Goal: Transaction & Acquisition: Purchase product/service

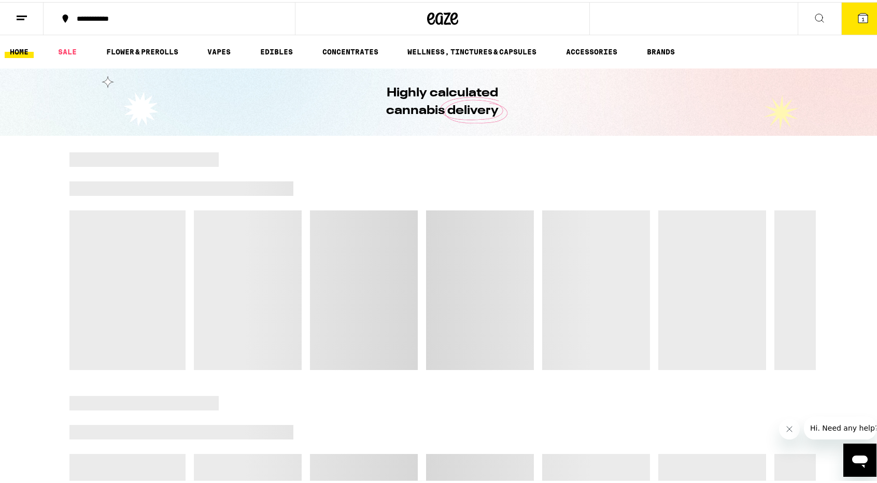
click at [122, 22] on button "**********" at bounding box center [169, 16] width 251 height 31
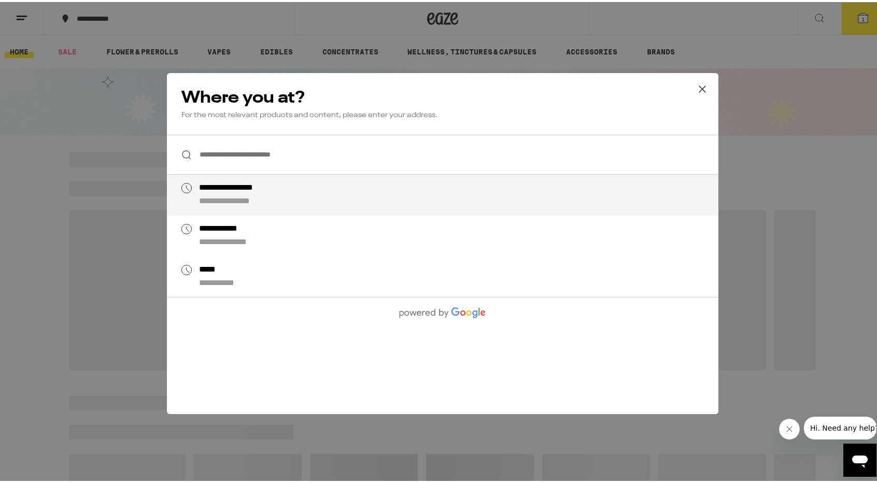
click at [260, 179] on li "**********" at bounding box center [443, 193] width 552 height 41
type input "**********"
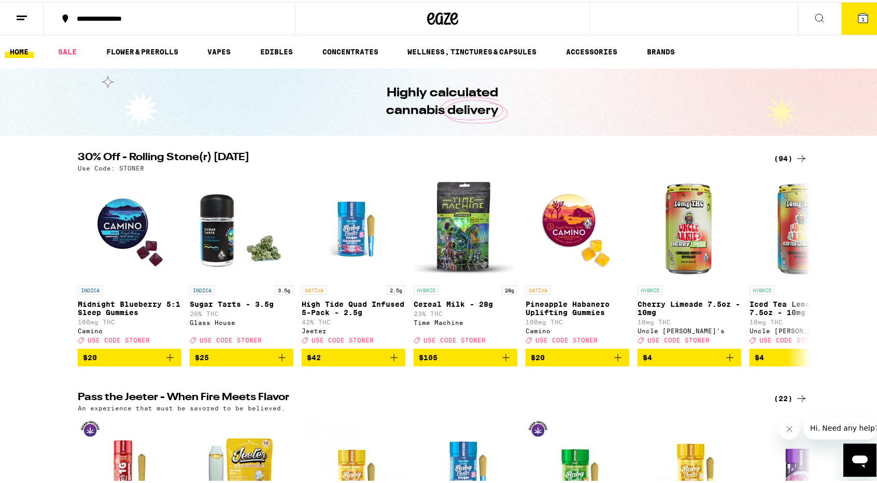
click at [788, 156] on div "(94)" at bounding box center [791, 156] width 34 height 12
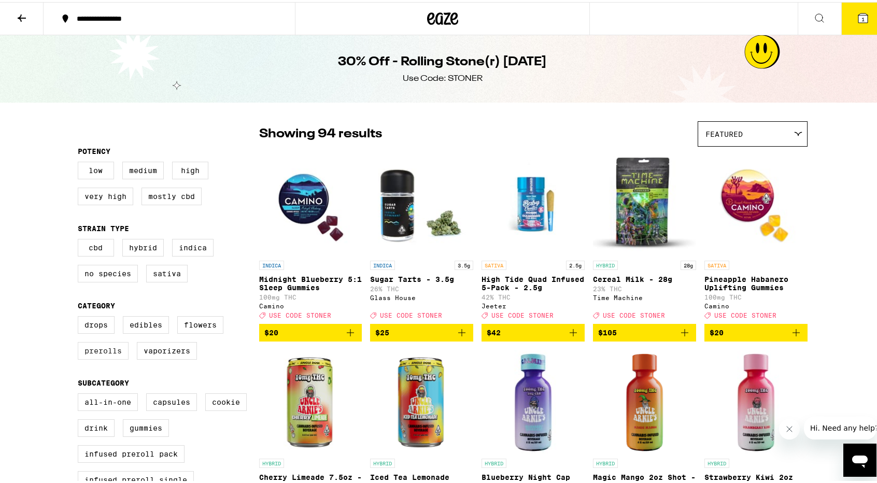
click at [101, 358] on label "Prerolls" at bounding box center [103, 349] width 51 height 18
click at [80, 316] on input "Prerolls" at bounding box center [80, 316] width 1 height 1
checkbox input "true"
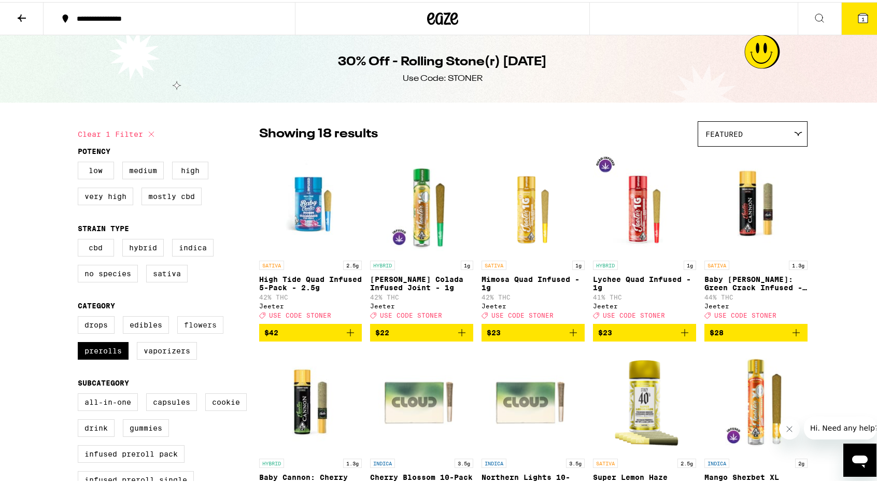
click at [194, 329] on label "Flowers" at bounding box center [200, 323] width 46 height 18
click at [80, 316] on input "Flowers" at bounding box center [80, 316] width 1 height 1
checkbox input "true"
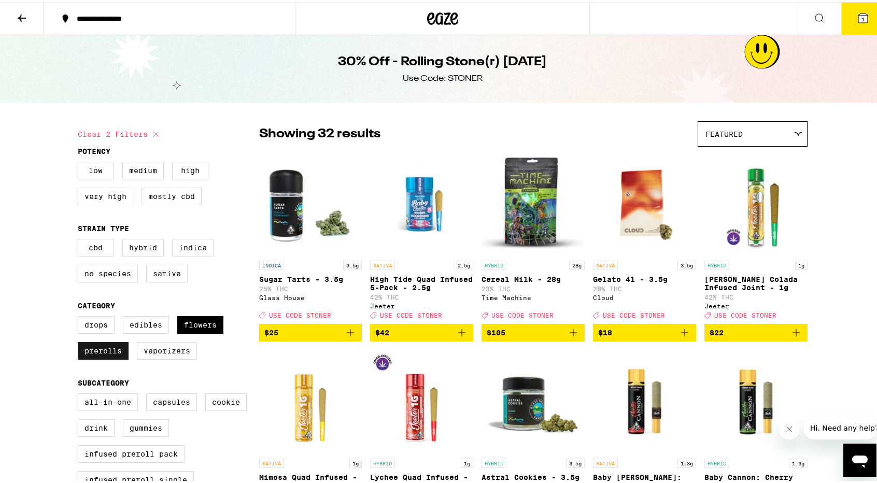
click at [105, 358] on label "Prerolls" at bounding box center [103, 349] width 51 height 18
click at [80, 316] on input "Prerolls" at bounding box center [80, 316] width 1 height 1
checkbox input "false"
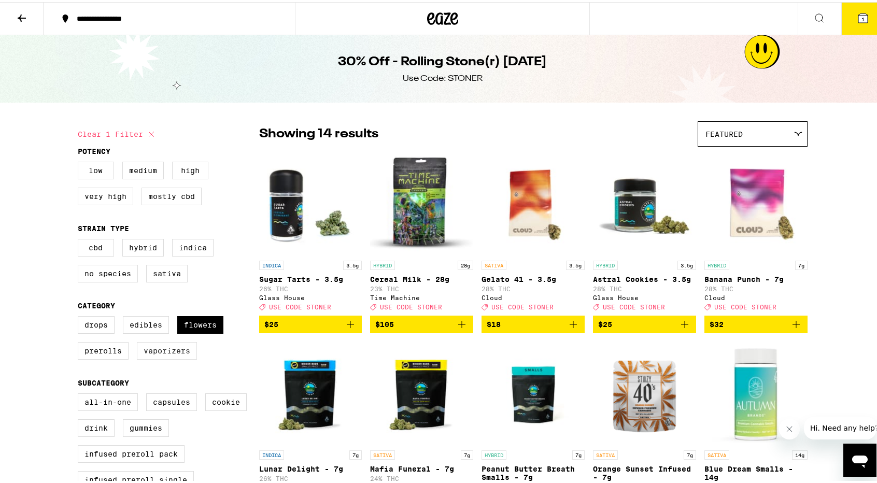
click at [185, 358] on label "Vaporizers" at bounding box center [167, 349] width 60 height 18
click at [80, 316] on input "Vaporizers" at bounding box center [80, 316] width 1 height 1
checkbox input "true"
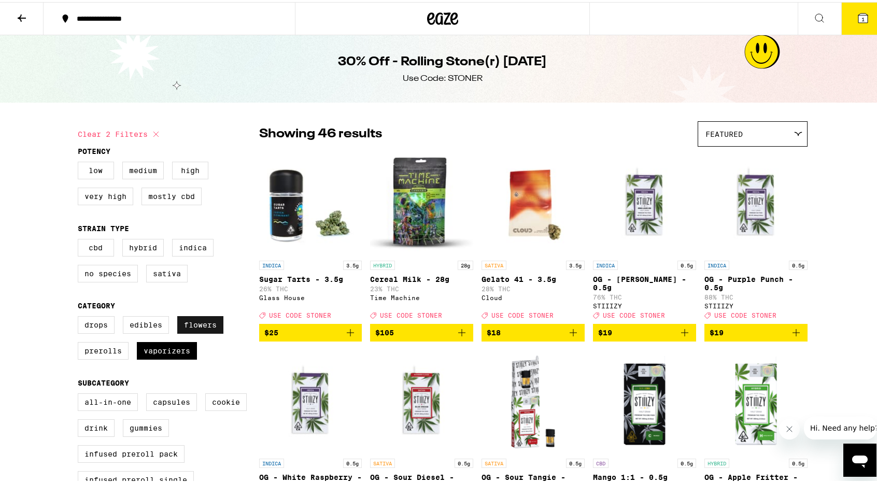
click at [206, 332] on label "Flowers" at bounding box center [200, 323] width 46 height 18
click at [80, 316] on input "Flowers" at bounding box center [80, 316] width 1 height 1
checkbox input "false"
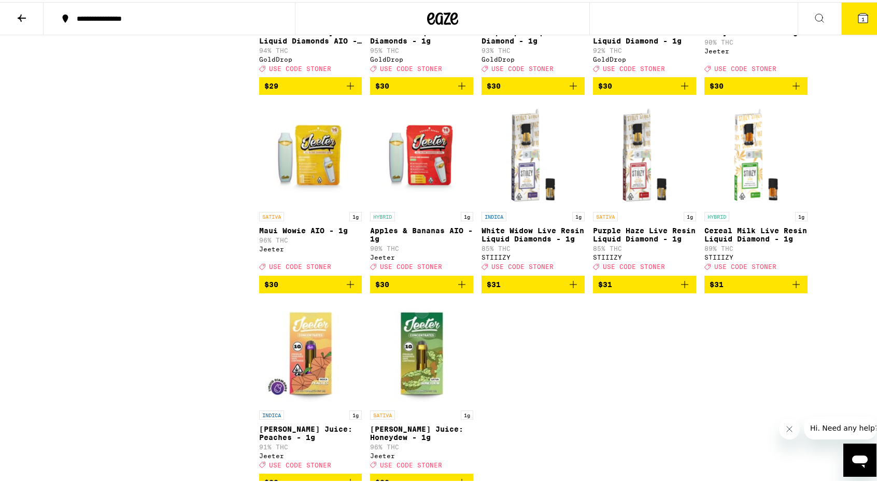
scroll to position [1040, 0]
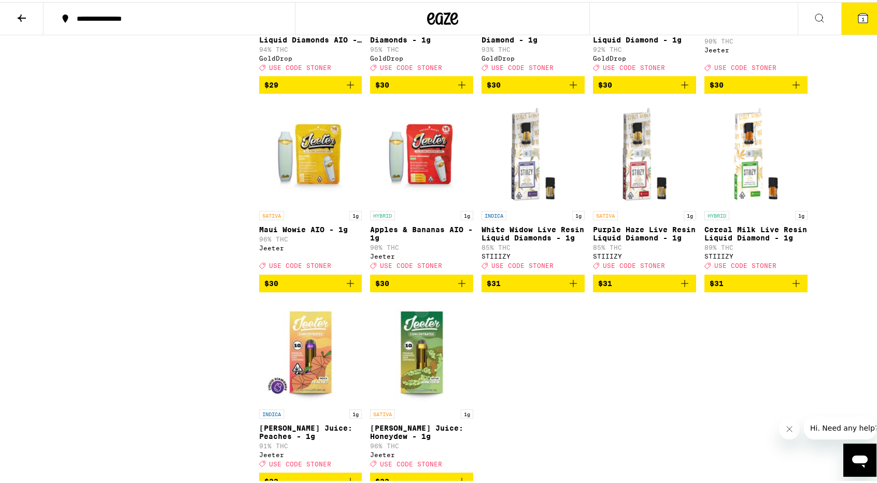
click at [30, 20] on button at bounding box center [22, 17] width 44 height 33
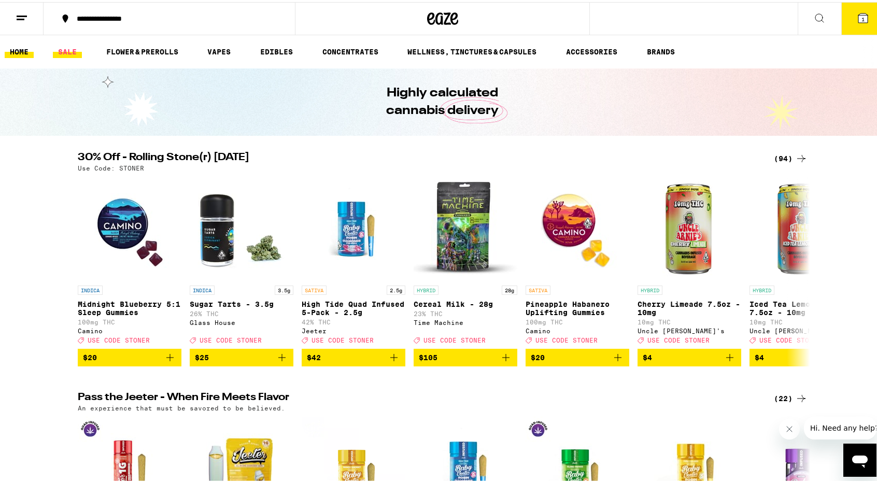
click at [74, 54] on link "SALE" at bounding box center [67, 50] width 29 height 12
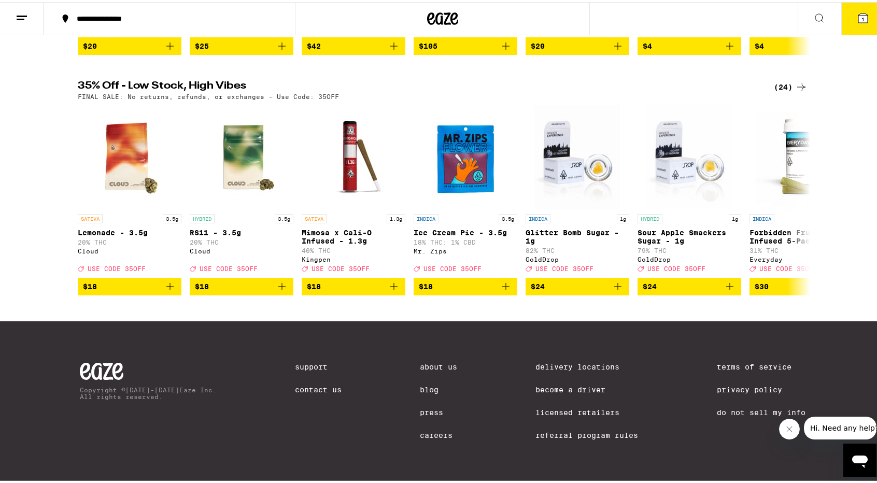
scroll to position [315, 0]
click at [780, 79] on div "(24)" at bounding box center [791, 85] width 34 height 12
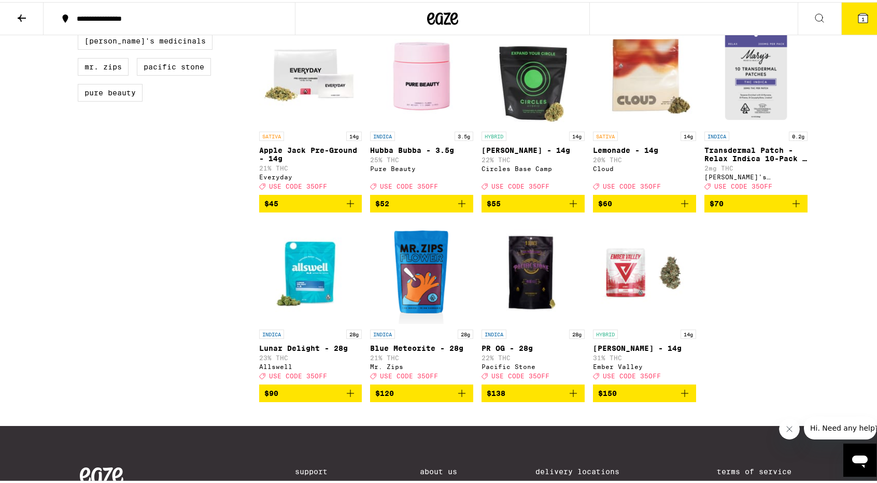
scroll to position [729, 0]
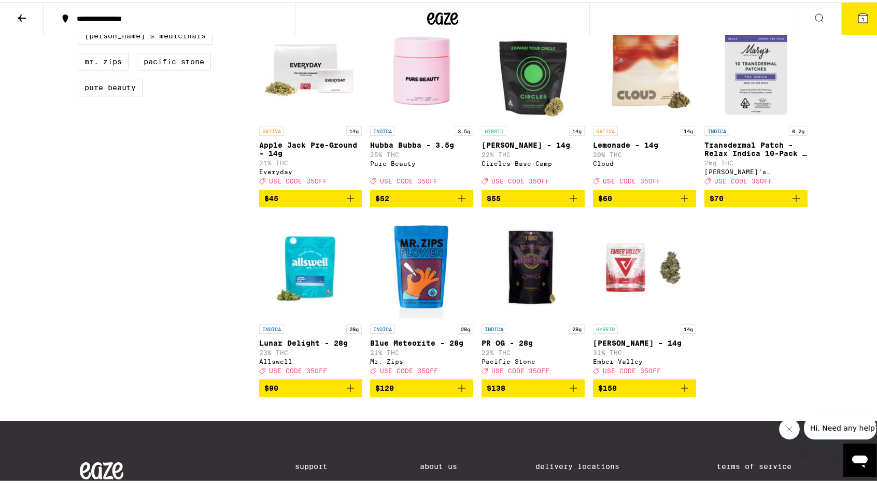
click at [313, 203] on span "$45" at bounding box center [310, 196] width 93 height 12
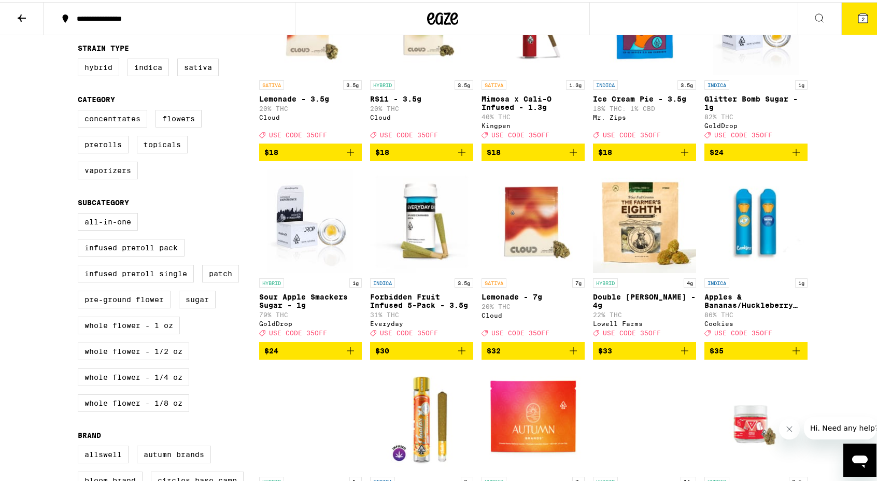
scroll to position [0, 0]
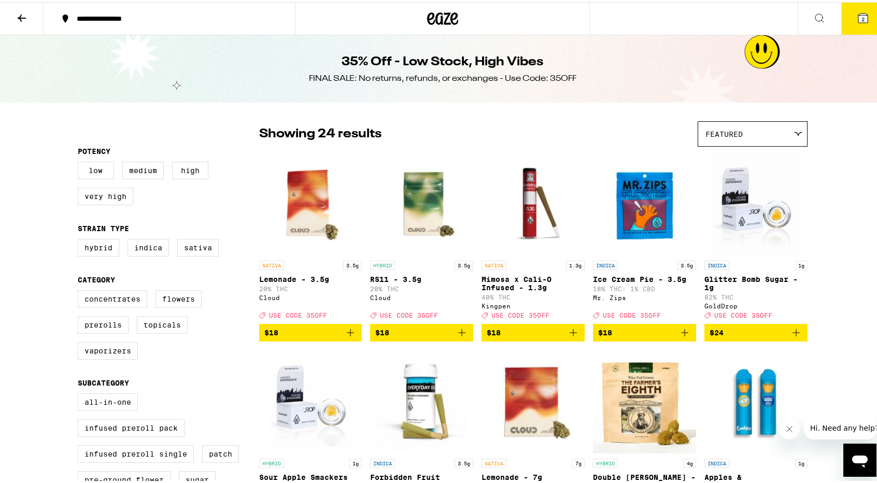
click at [23, 15] on icon at bounding box center [22, 15] width 8 height 7
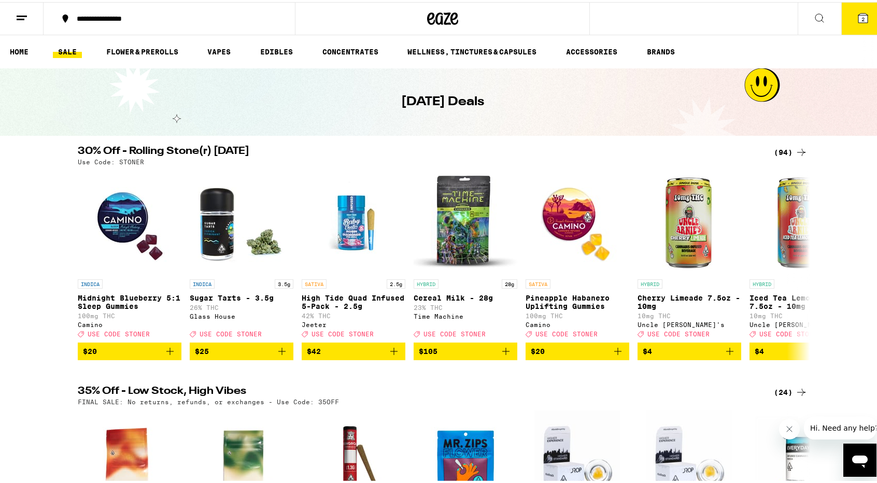
click at [23, 58] on ul "HOME SALE FLOWER & PREROLLS VAPES EDIBLES CONCENTRATES WELLNESS, TINCTURES & CA…" at bounding box center [442, 49] width 885 height 33
click at [23, 55] on link "HOME" at bounding box center [19, 50] width 29 height 12
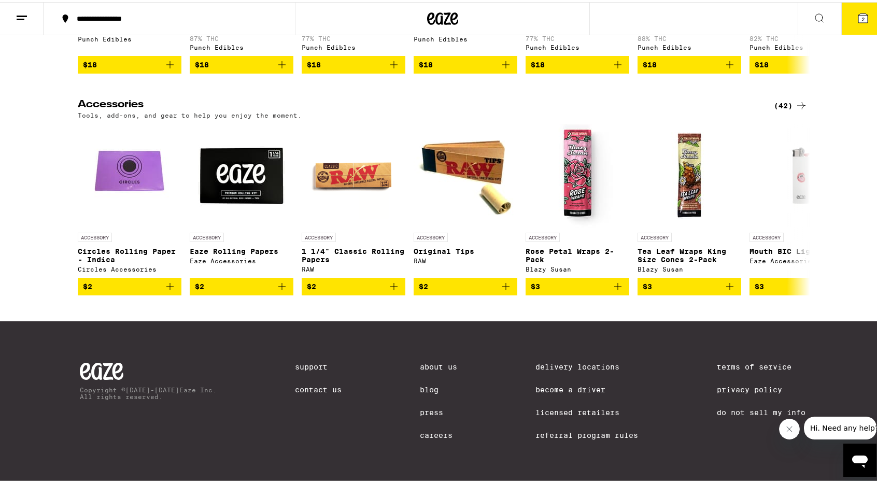
scroll to position [4208, 0]
click at [801, 193] on button at bounding box center [801, 207] width 29 height 29
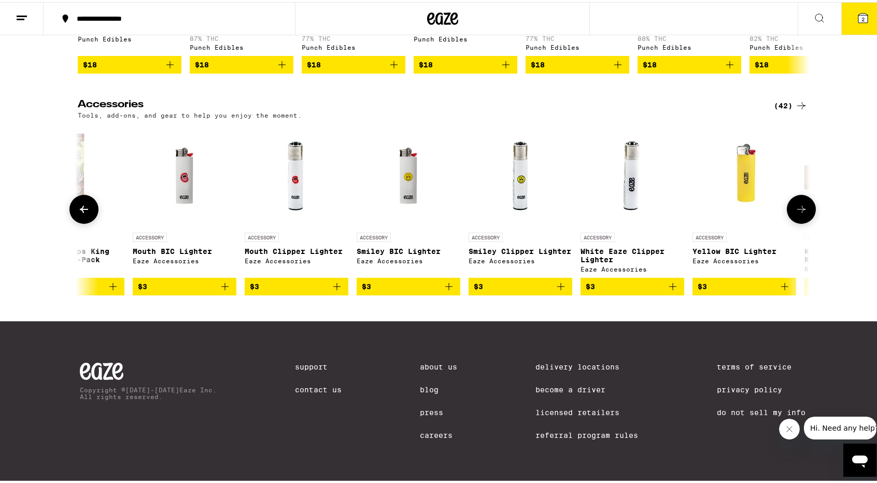
click at [801, 193] on button at bounding box center [801, 207] width 29 height 29
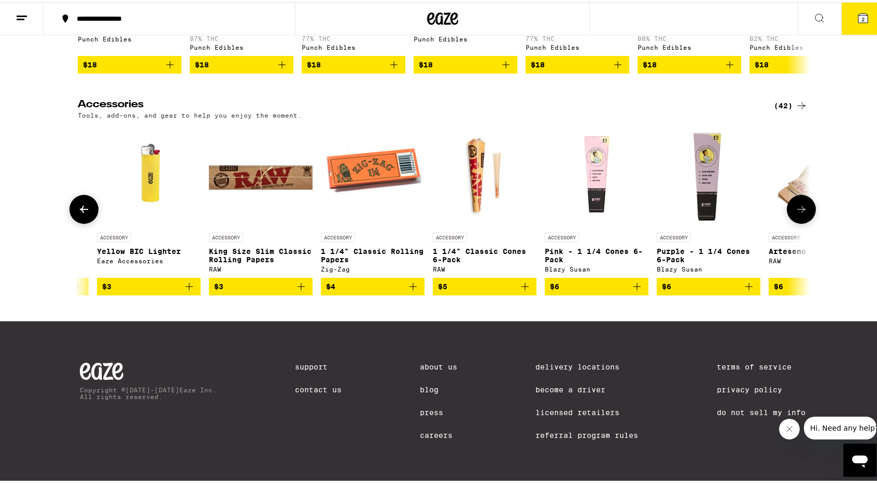
scroll to position [0, 1234]
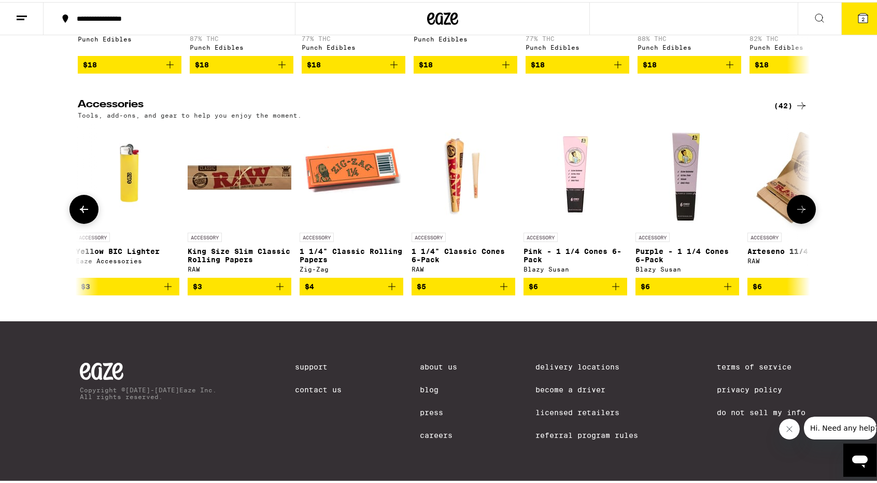
click at [801, 193] on button at bounding box center [801, 207] width 29 height 29
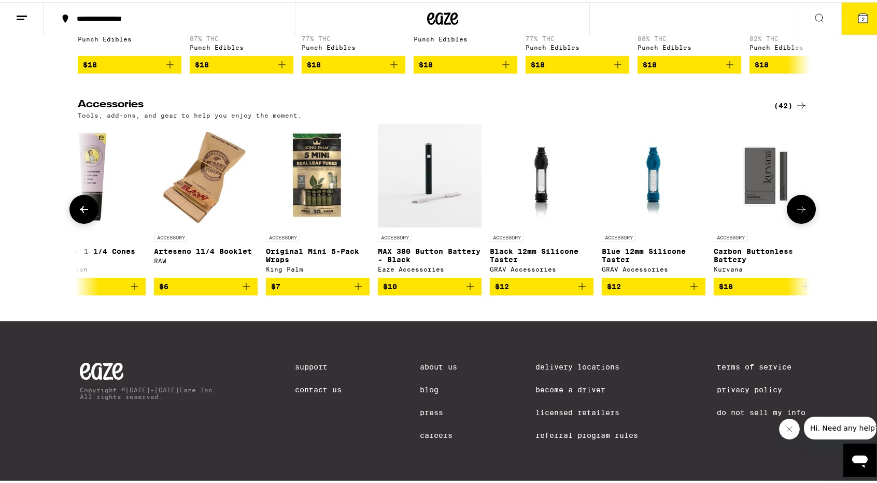
scroll to position [0, 1851]
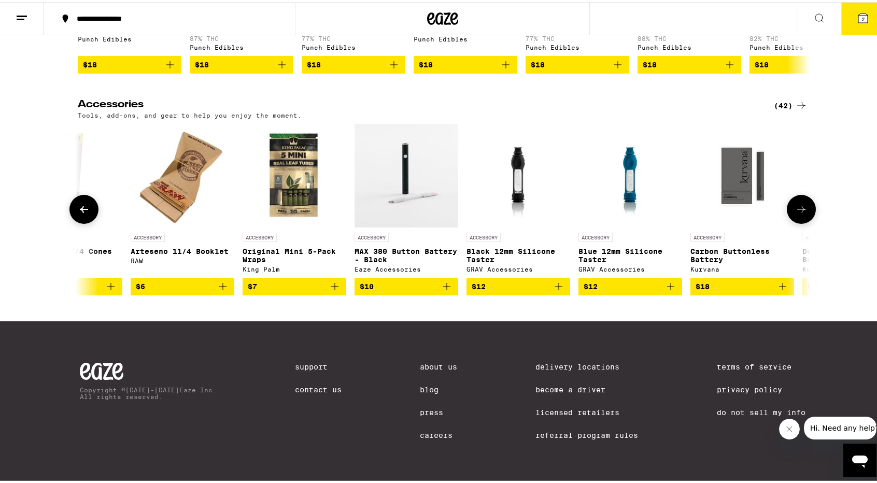
click at [799, 201] on icon at bounding box center [801, 207] width 12 height 12
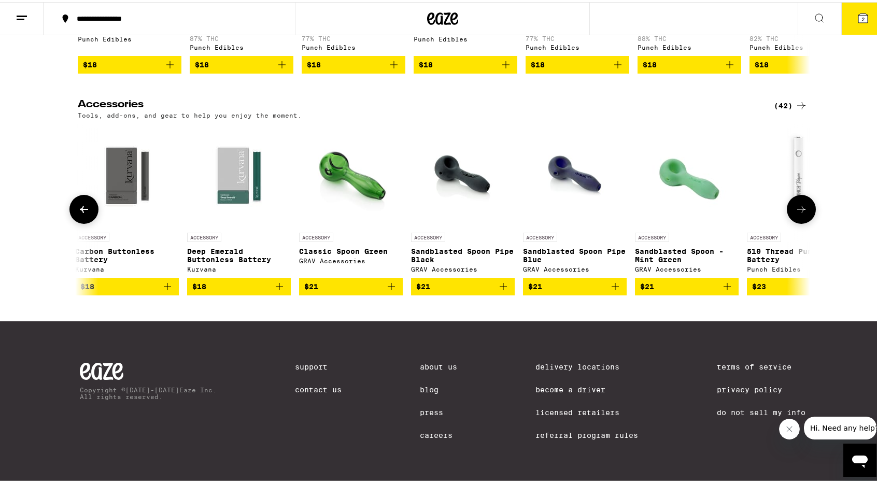
scroll to position [0, 2468]
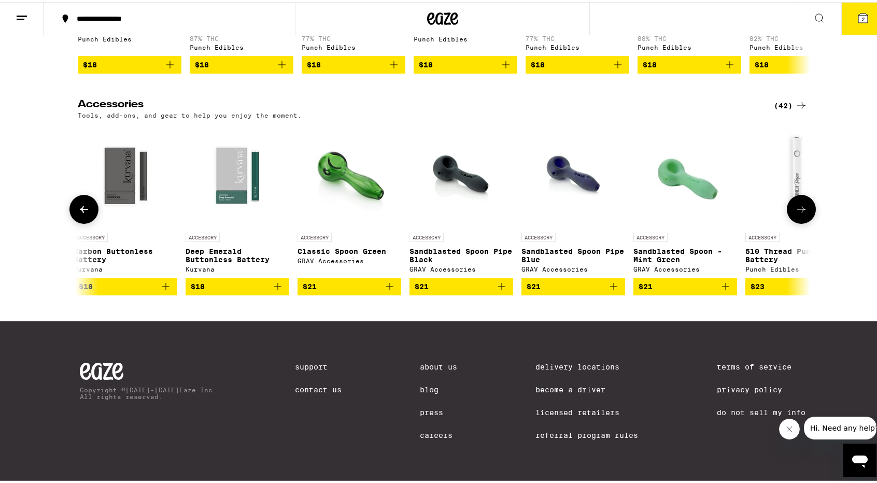
click at [799, 201] on icon at bounding box center [801, 207] width 12 height 12
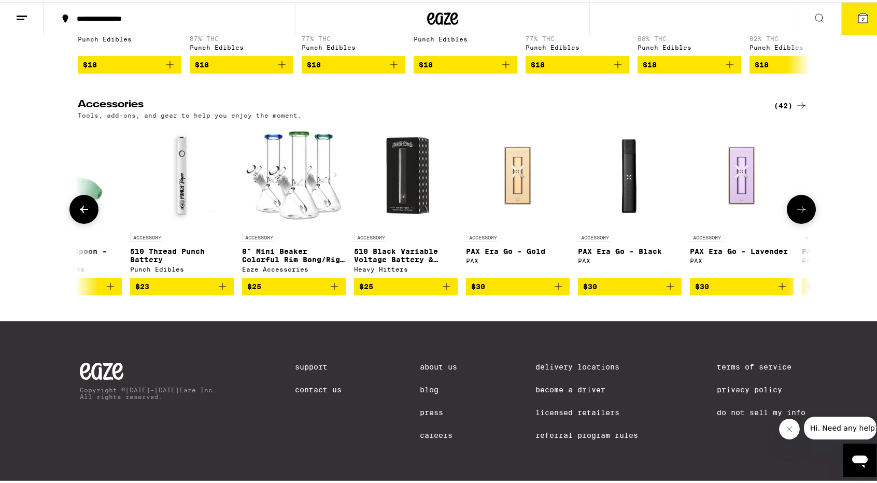
scroll to position [0, 3085]
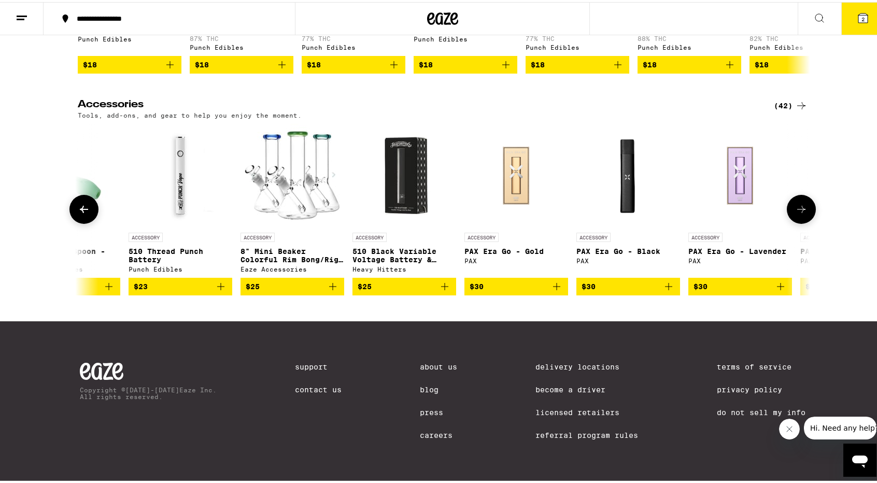
click at [799, 201] on icon at bounding box center [801, 207] width 12 height 12
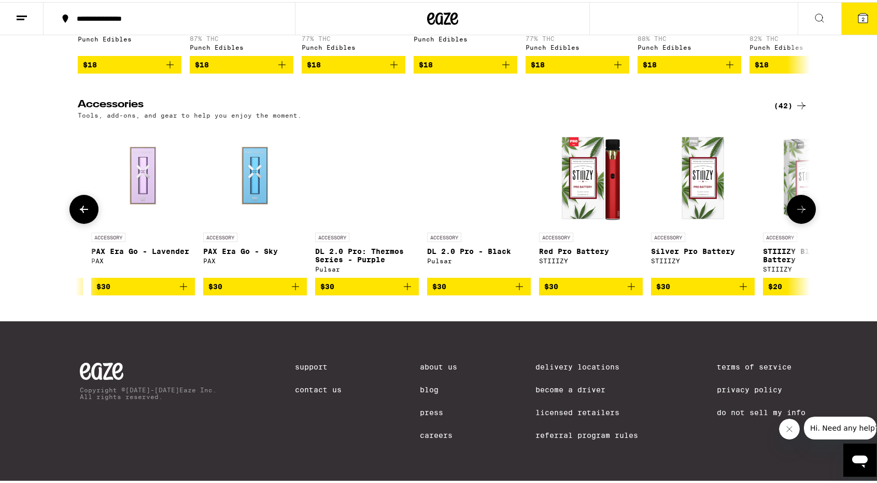
scroll to position [0, 3702]
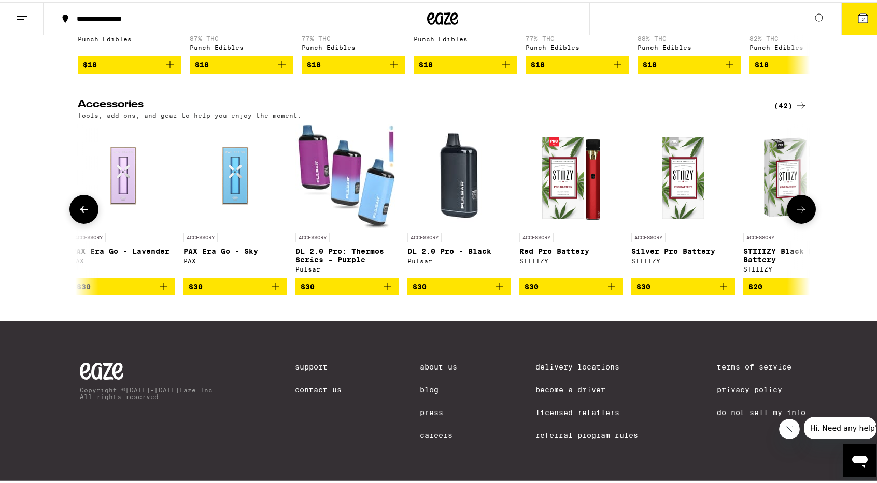
click at [799, 201] on icon at bounding box center [801, 207] width 12 height 12
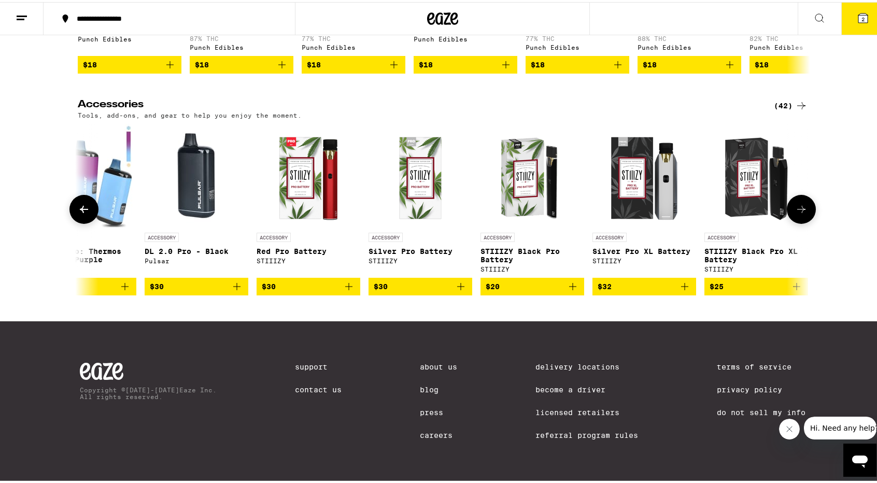
scroll to position [0, 3973]
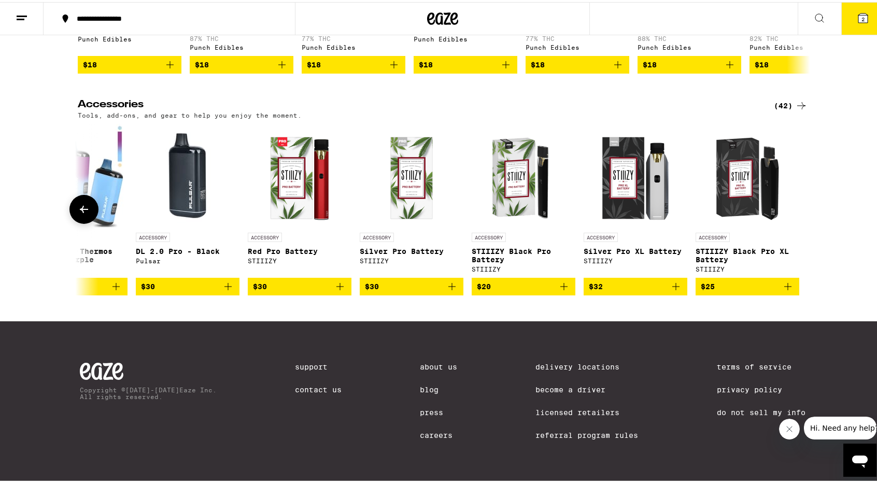
click at [83, 201] on icon at bounding box center [84, 207] width 12 height 12
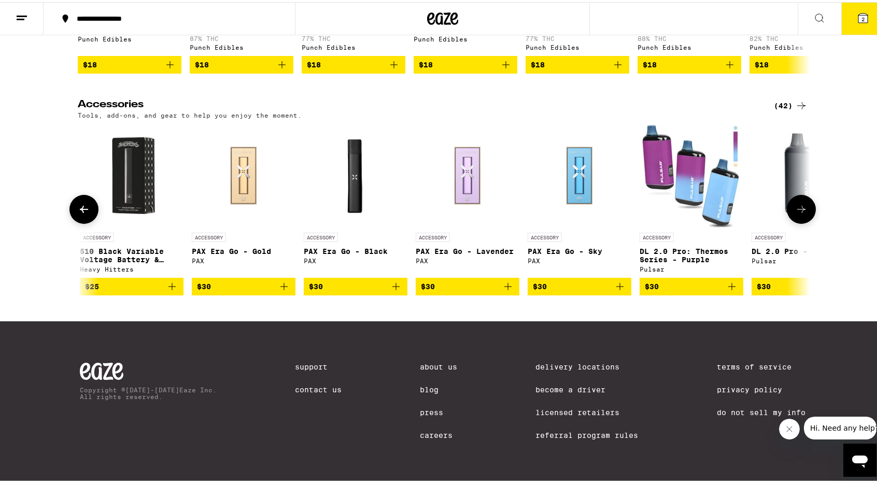
click at [83, 201] on icon at bounding box center [84, 207] width 12 height 12
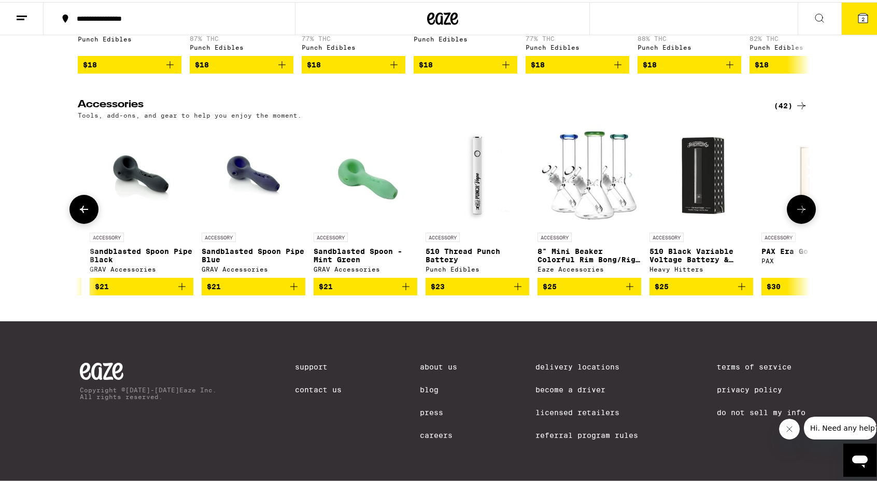
scroll to position [0, 2739]
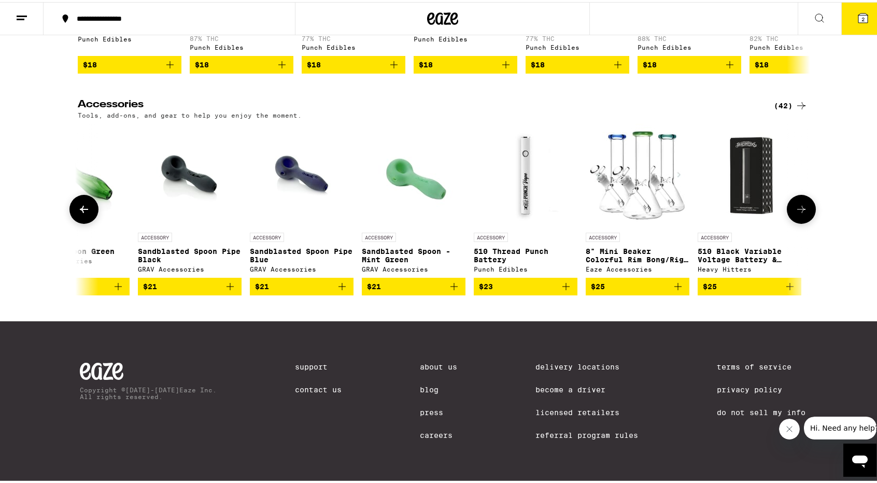
click at [83, 201] on icon at bounding box center [84, 207] width 12 height 12
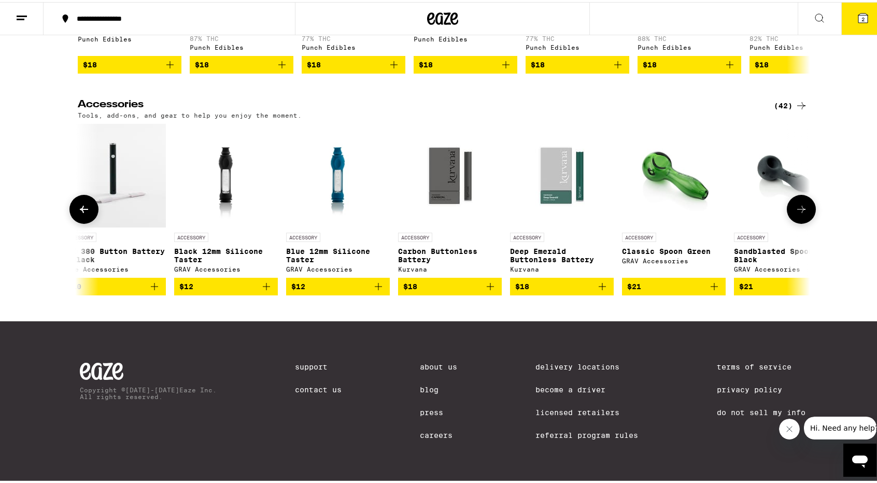
scroll to position [0, 2122]
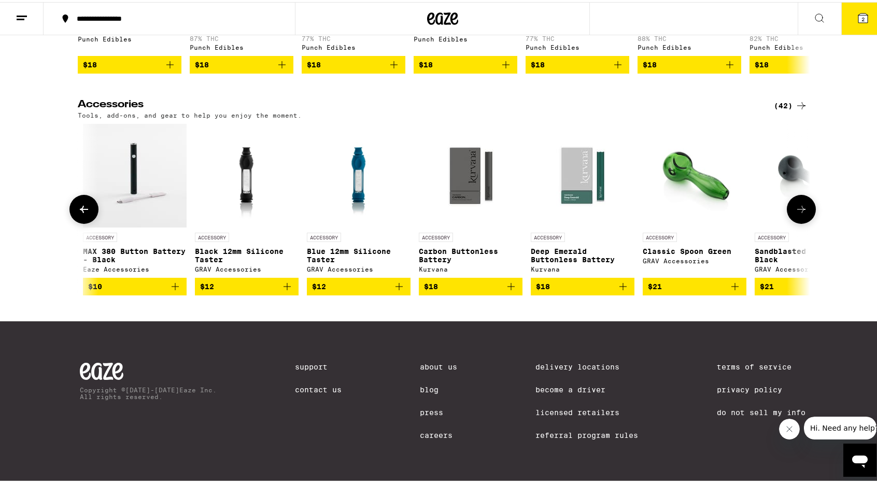
click at [83, 201] on icon at bounding box center [84, 207] width 12 height 12
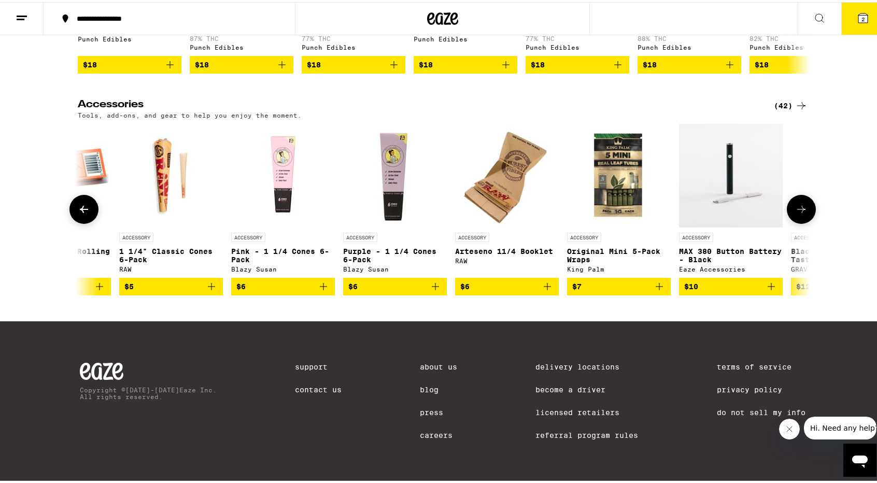
scroll to position [0, 1506]
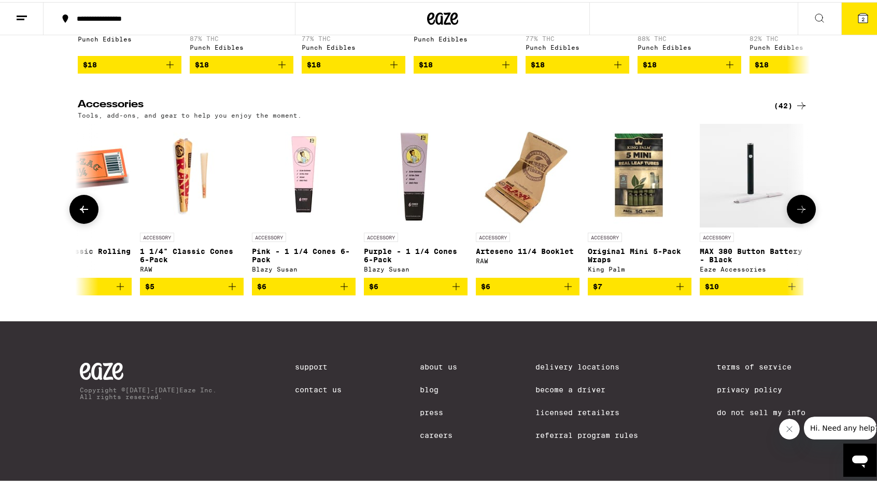
click at [797, 201] on icon at bounding box center [801, 207] width 12 height 12
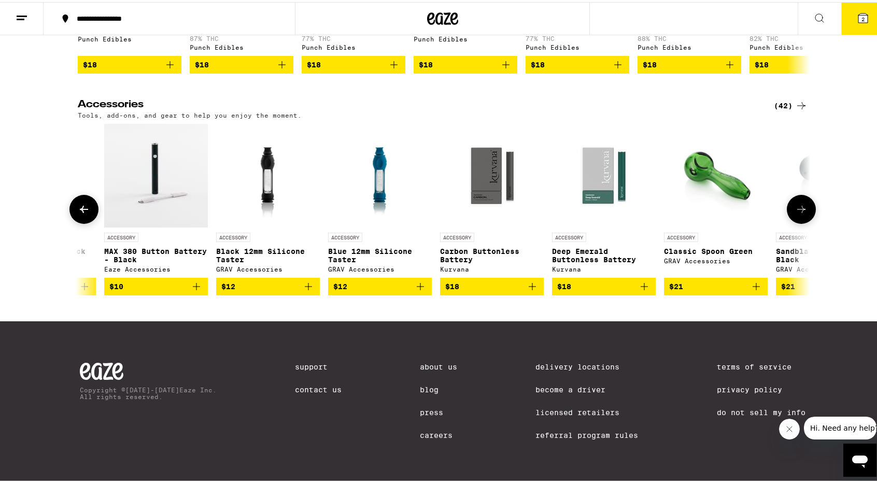
scroll to position [0, 2122]
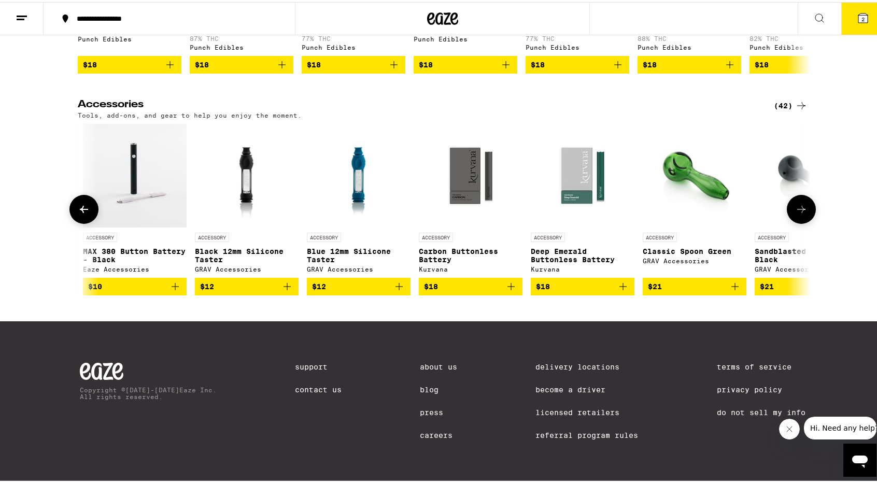
click at [86, 201] on icon at bounding box center [84, 207] width 12 height 12
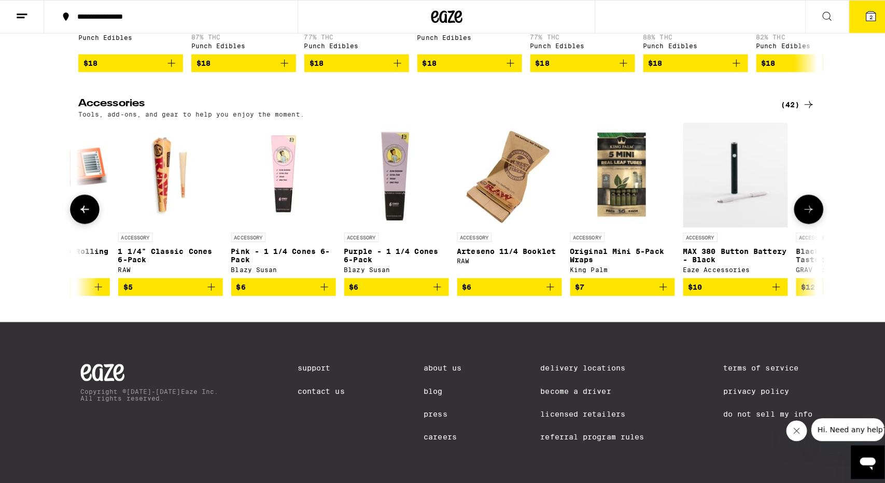
scroll to position [0, 1506]
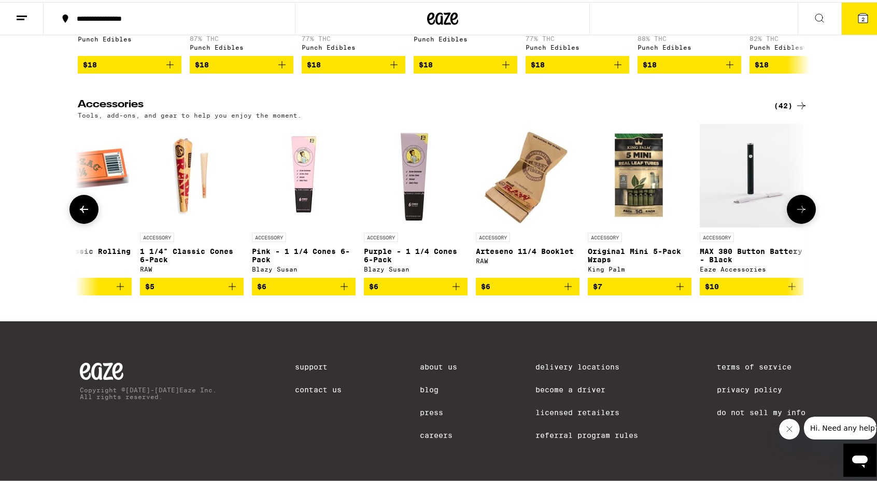
click at [294, 176] on img "Open page for Pink - 1 1/4 Cones 6-Pack from Blazy Susan" at bounding box center [304, 174] width 104 height 104
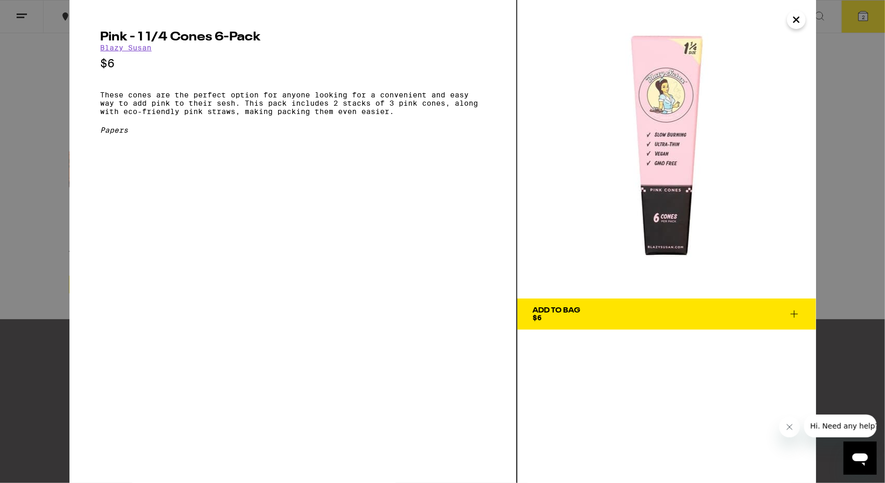
click at [623, 310] on span "Add To Bag $6" at bounding box center [667, 314] width 268 height 15
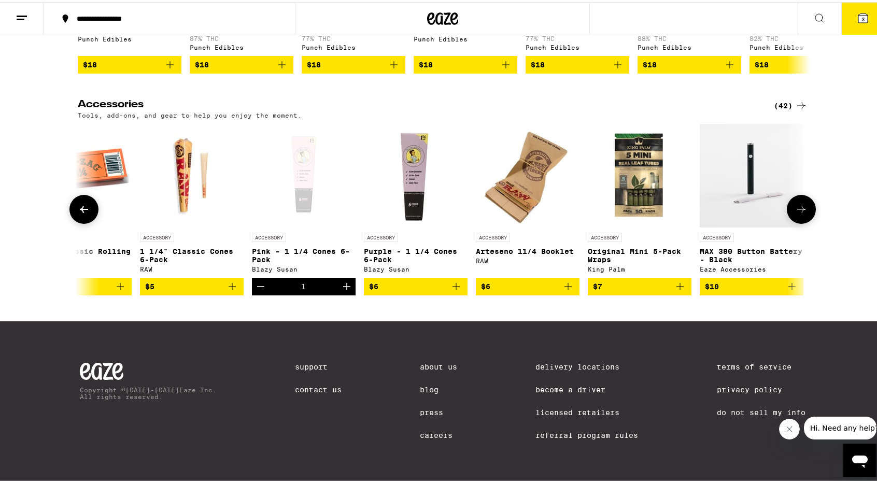
click at [613, 278] on span "$7" at bounding box center [639, 284] width 93 height 12
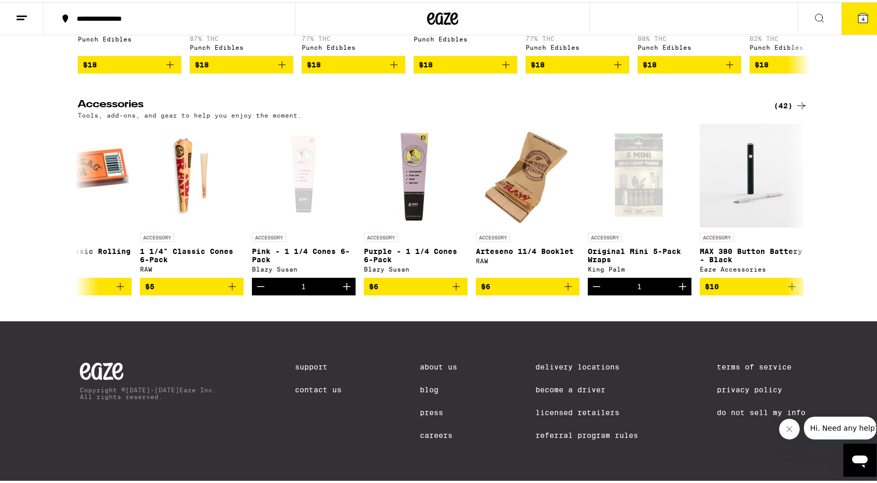
click at [863, 7] on button "4" at bounding box center [863, 17] width 44 height 32
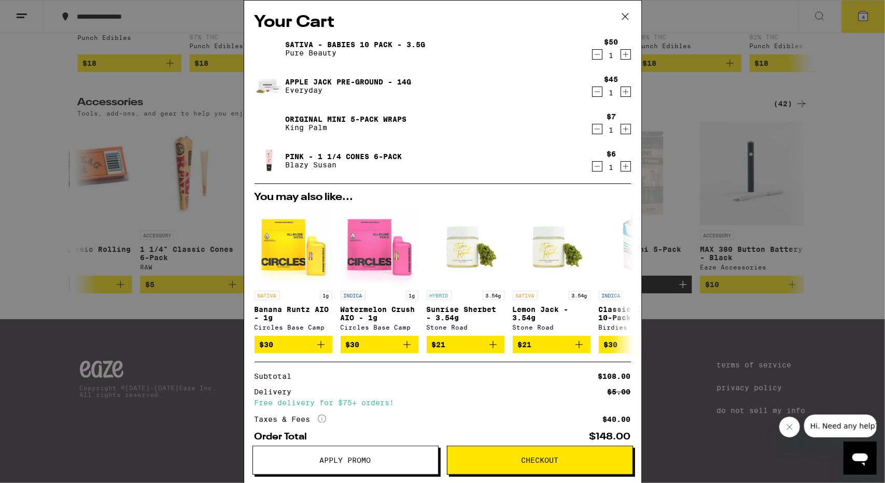
click at [593, 56] on icon "Decrement" at bounding box center [597, 54] width 9 height 12
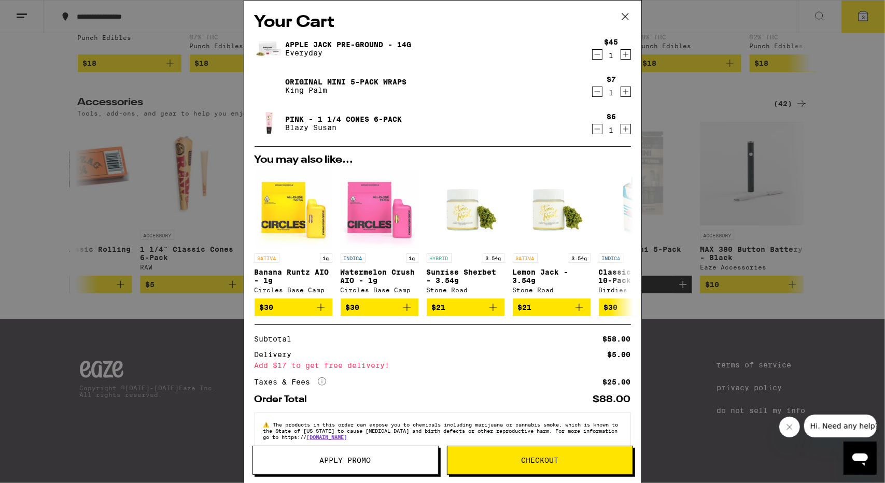
click at [629, 15] on icon at bounding box center [625, 17] width 16 height 16
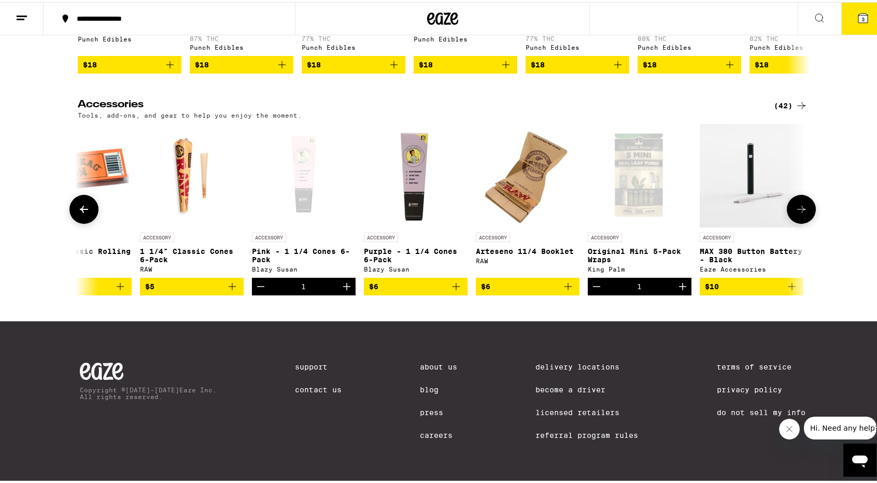
click at [82, 201] on icon at bounding box center [84, 207] width 12 height 12
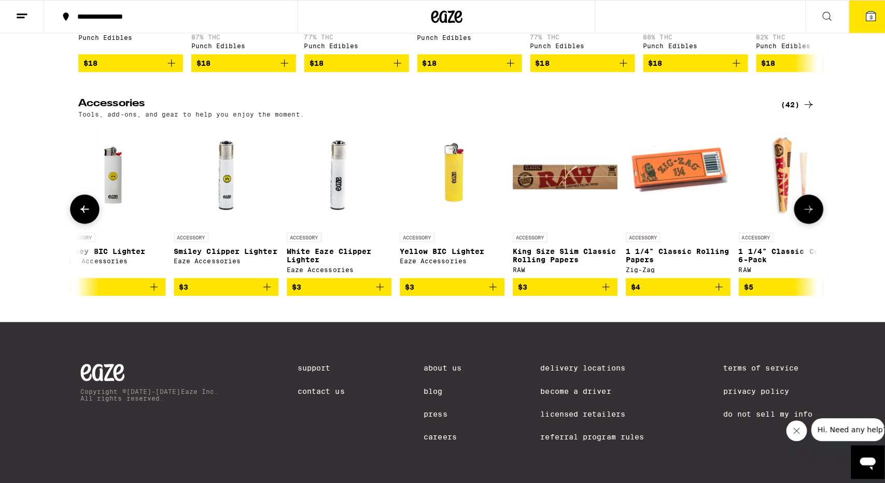
scroll to position [0, 889]
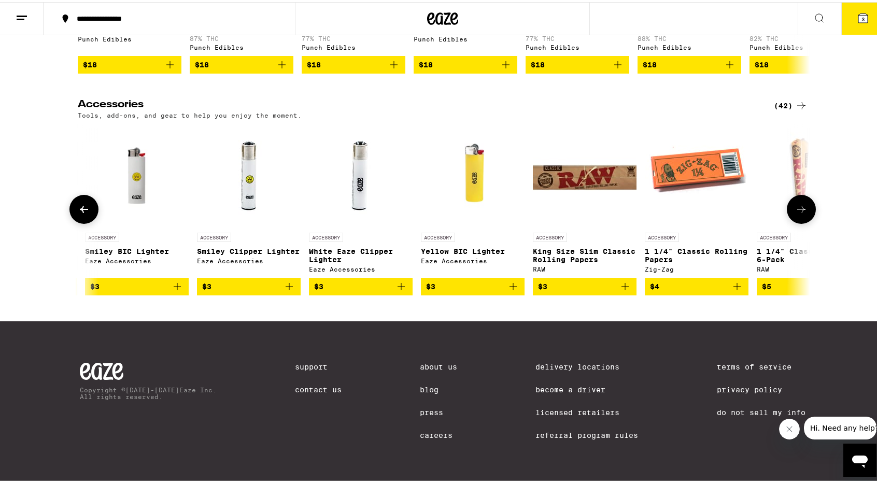
click at [383, 280] on span "$3" at bounding box center [360, 284] width 93 height 12
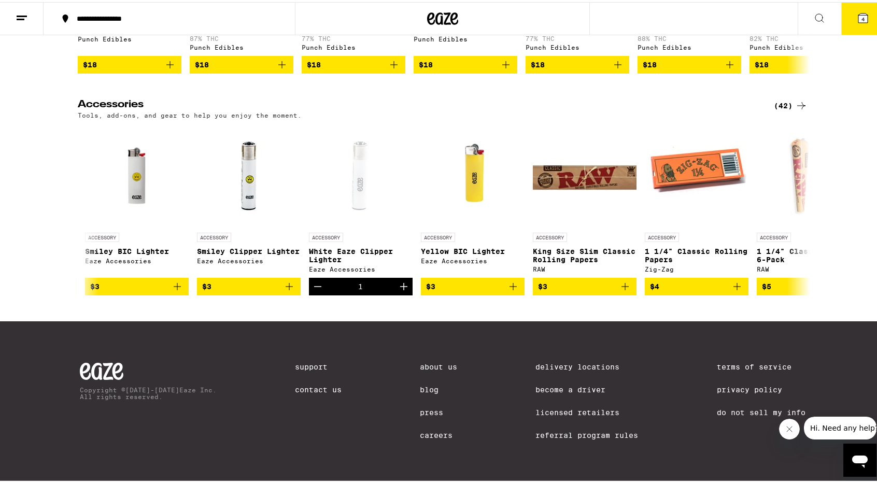
click at [860, 12] on icon at bounding box center [863, 16] width 12 height 12
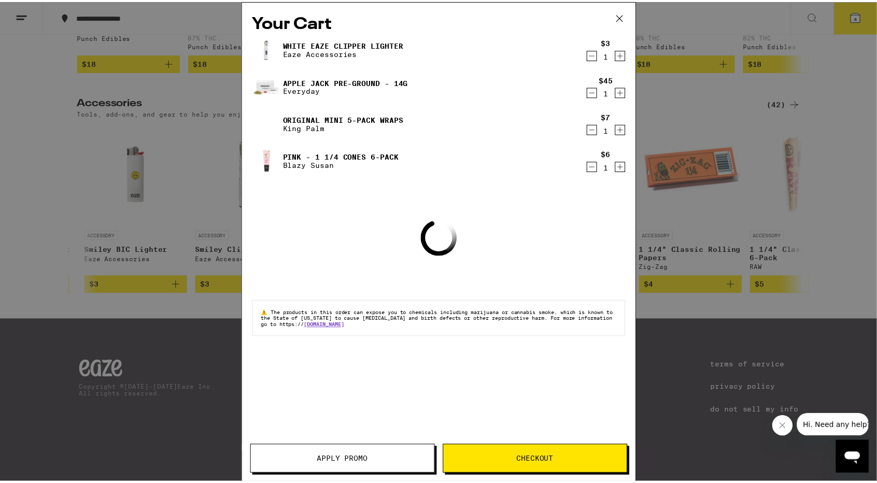
scroll to position [4208, 0]
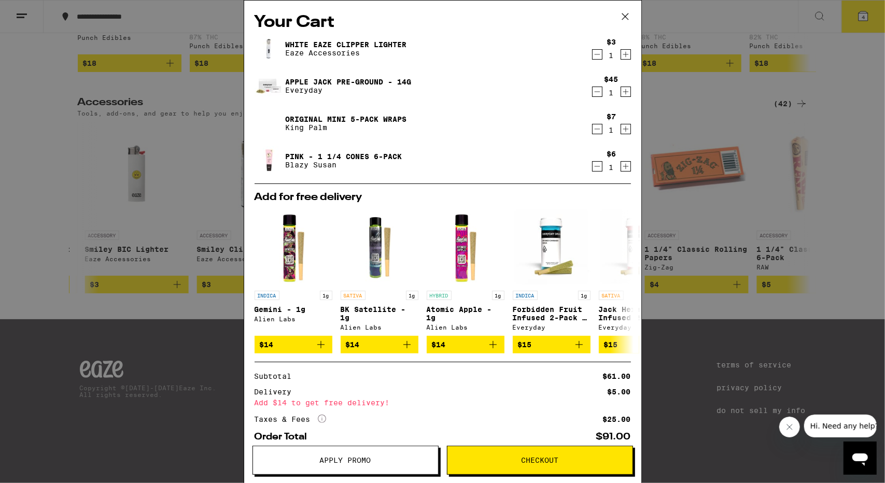
click at [370, 468] on button "Apply Promo" at bounding box center [345, 460] width 186 height 29
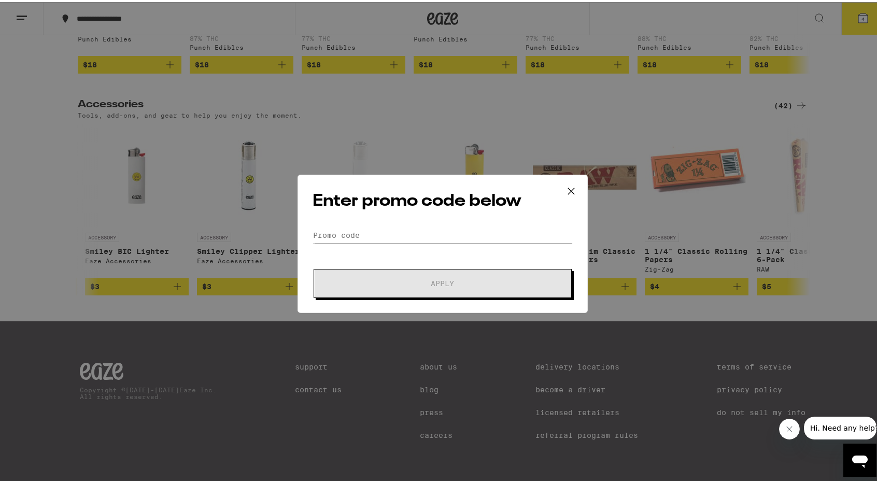
click at [379, 221] on div "Enter promo code below Promo Code Apply" at bounding box center [443, 242] width 290 height 138
click at [381, 229] on input "Promo Code" at bounding box center [443, 234] width 260 height 16
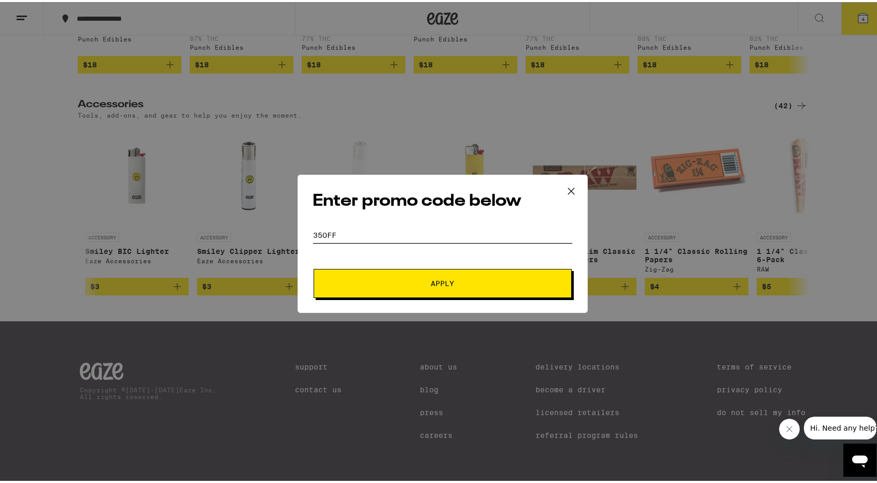
type input "35off"
click at [419, 271] on button "Apply" at bounding box center [443, 281] width 258 height 29
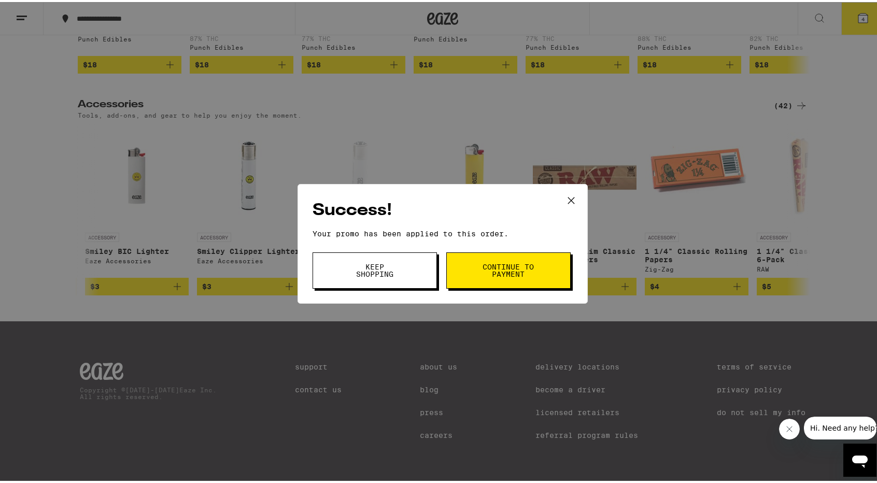
click at [512, 269] on span "Continue to payment" at bounding box center [508, 268] width 53 height 15
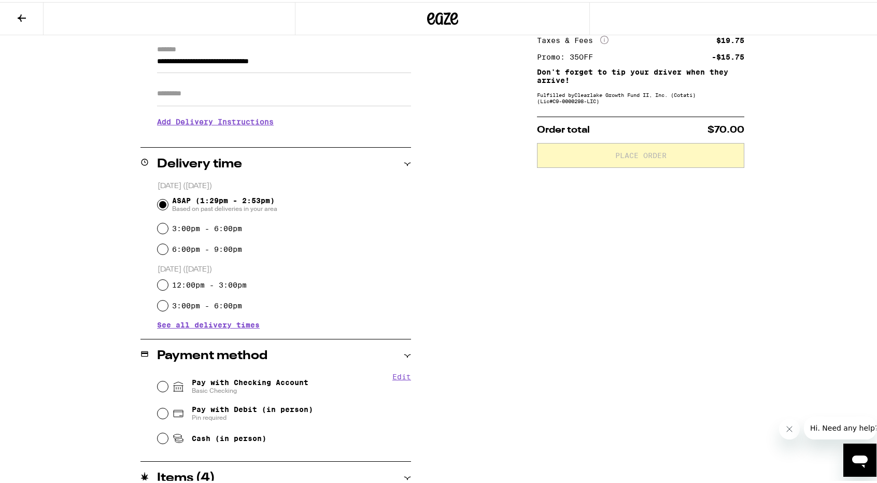
scroll to position [303, 0]
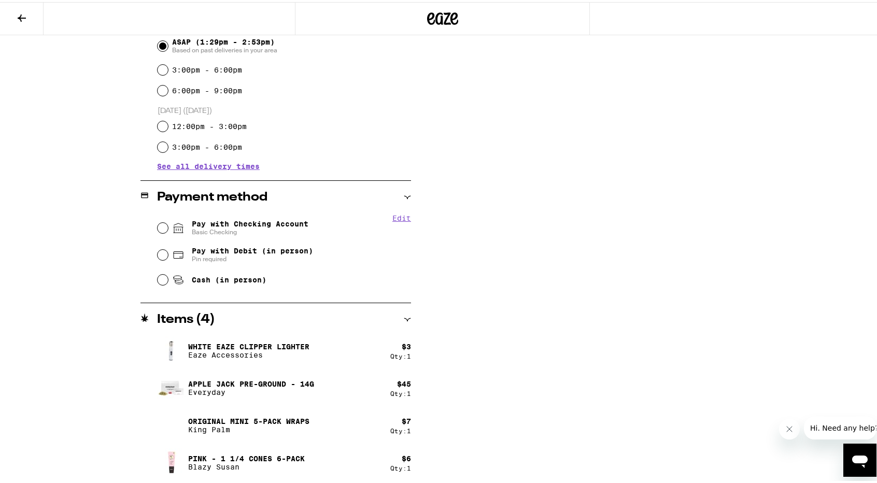
click at [251, 225] on span "Pay with Checking Account Basic Checking" at bounding box center [250, 226] width 117 height 17
click at [168, 225] on input "Pay with Checking Account Basic Checking" at bounding box center [163, 226] width 10 height 10
radio input "true"
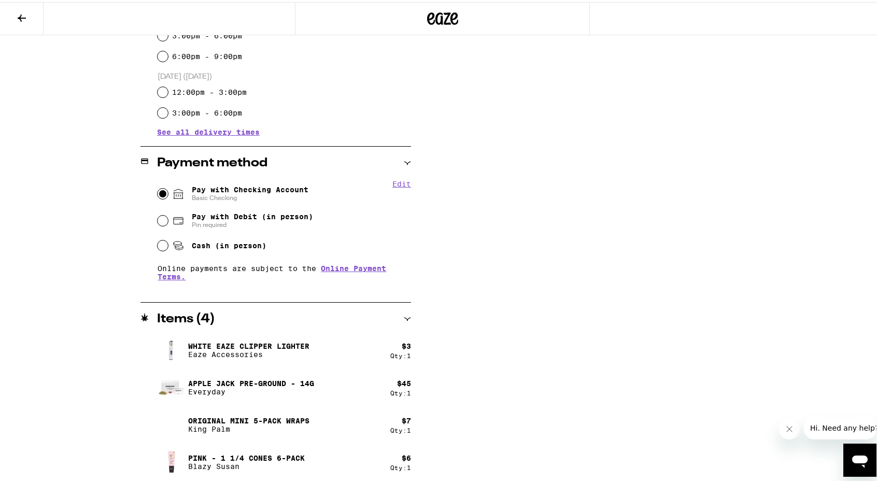
scroll to position [0, 0]
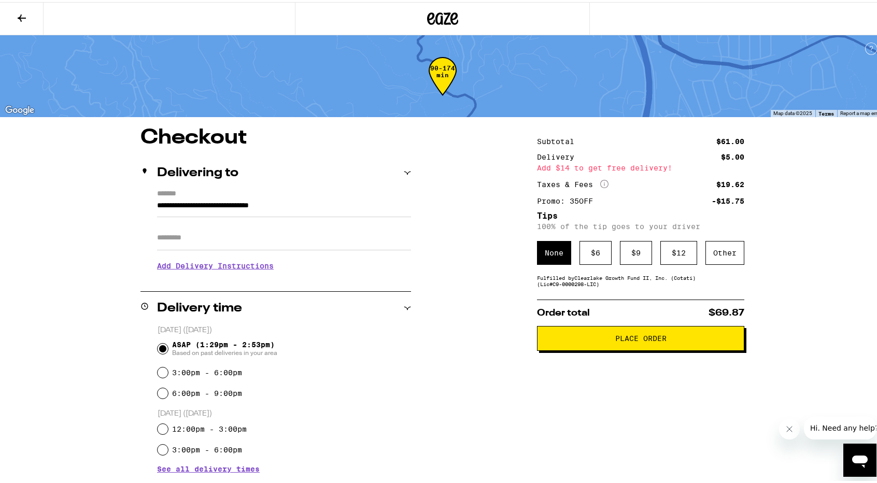
click at [655, 340] on span "Place Order" at bounding box center [640, 336] width 51 height 7
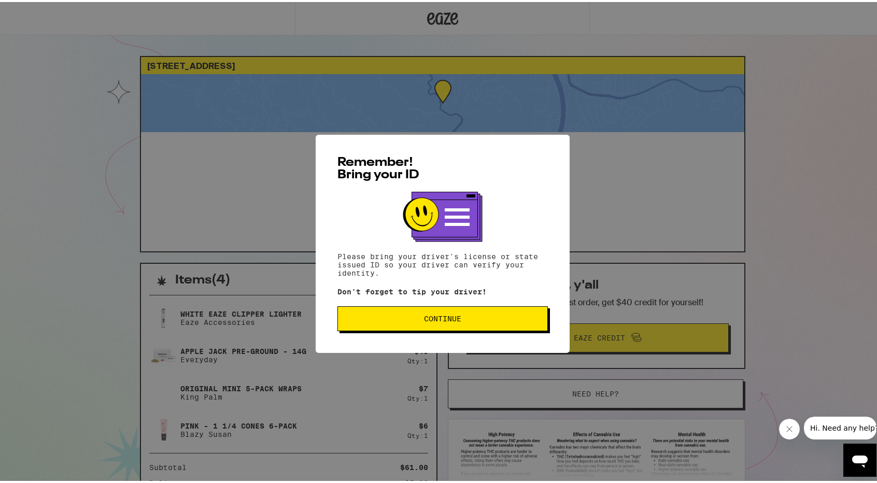
click at [464, 307] on button "Continue" at bounding box center [443, 316] width 210 height 25
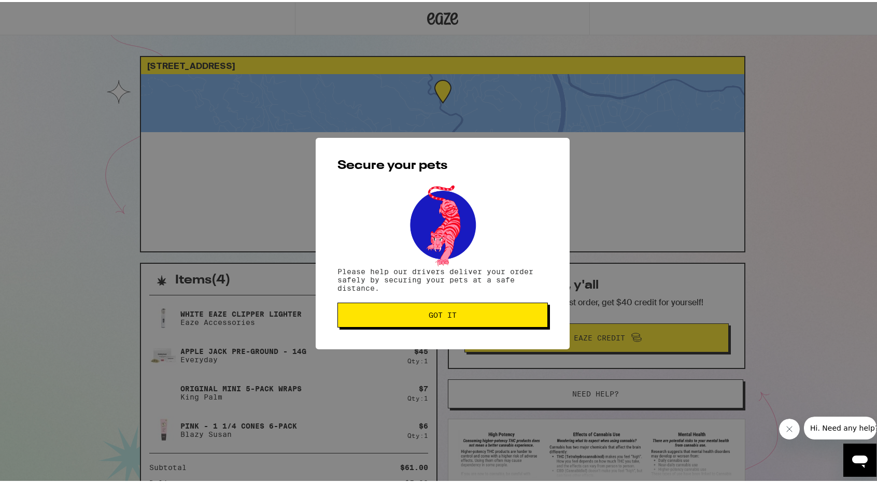
click at [464, 307] on button "Got it" at bounding box center [443, 313] width 210 height 25
